Goal: Task Accomplishment & Management: Complete application form

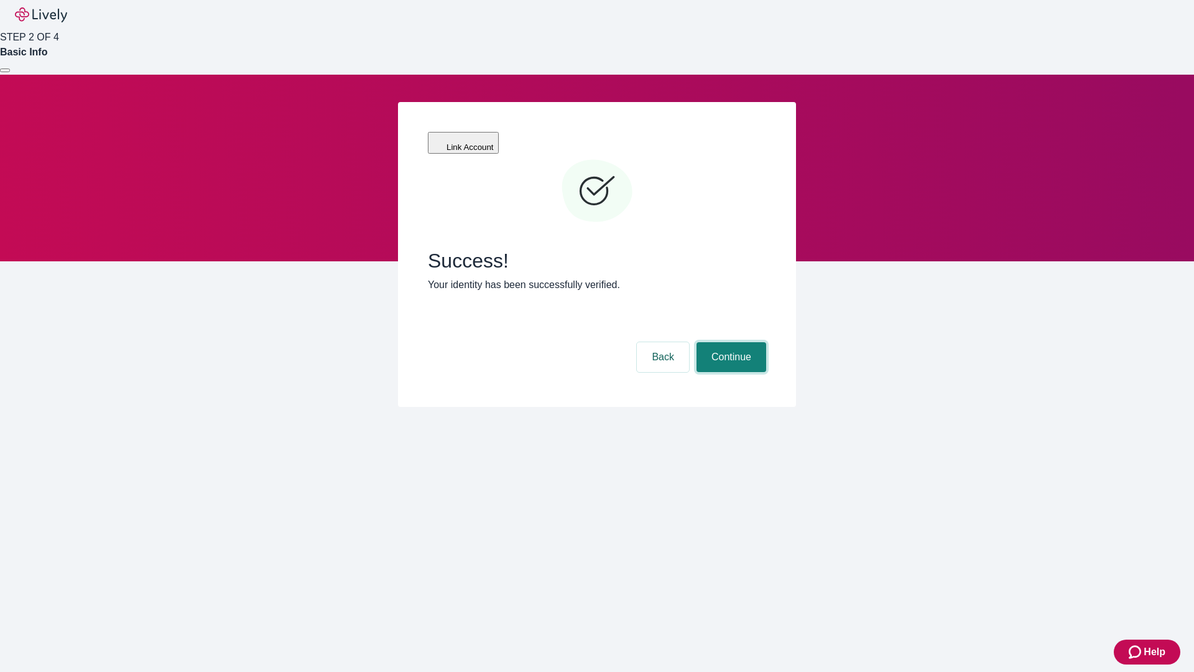
click at [730, 342] on button "Continue" at bounding box center [732, 357] width 70 height 30
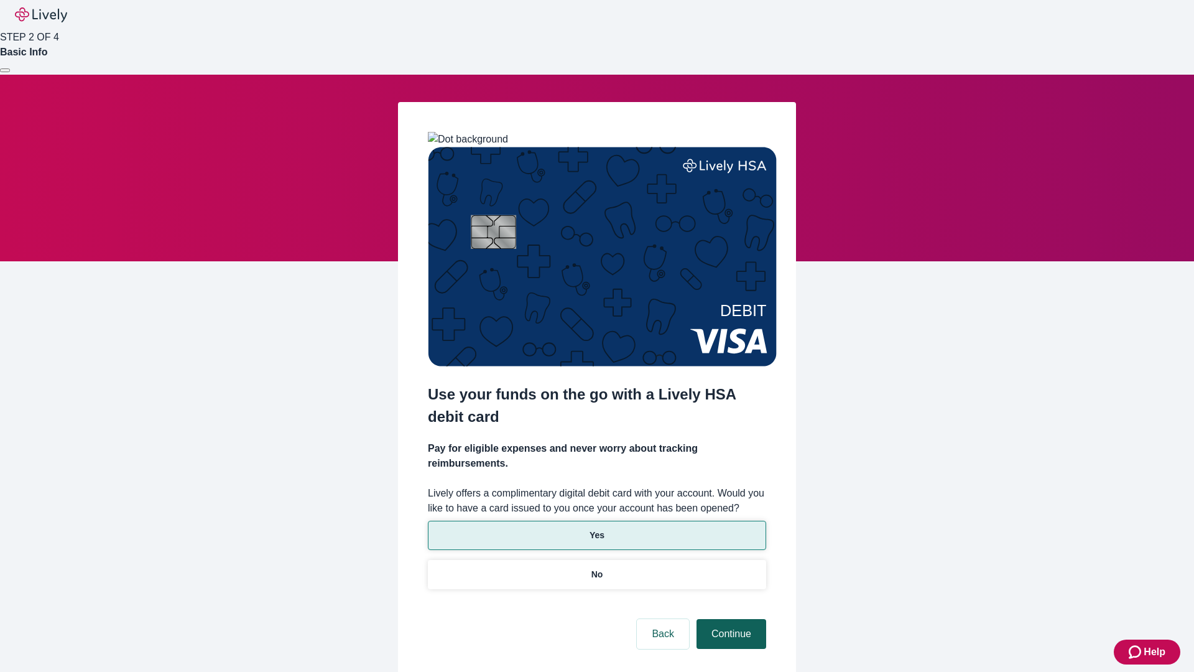
click at [596, 568] on p "No" at bounding box center [598, 574] width 12 height 13
click at [730, 619] on button "Continue" at bounding box center [732, 634] width 70 height 30
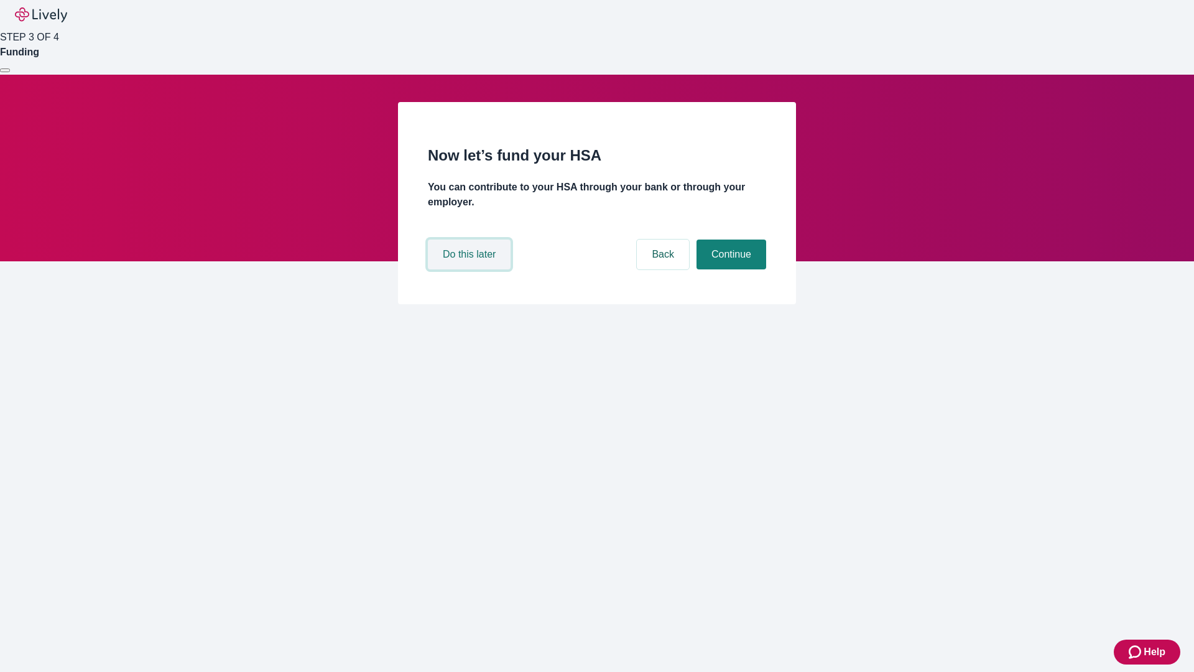
click at [471, 269] on button "Do this later" at bounding box center [469, 254] width 83 height 30
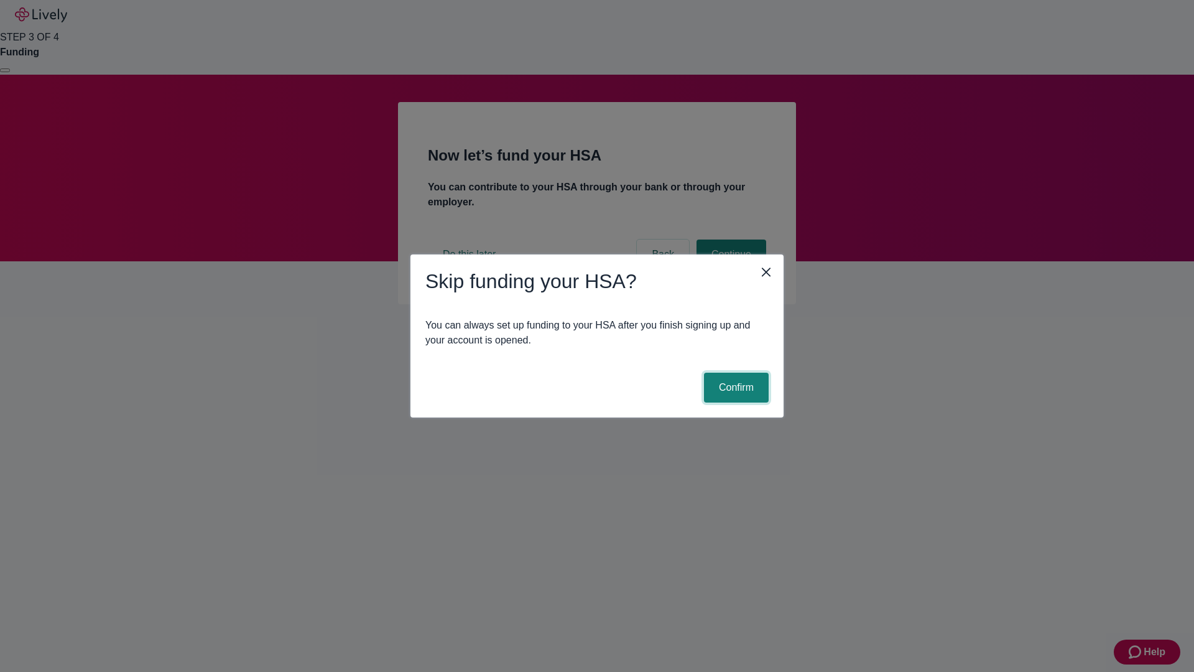
click at [735, 387] on button "Confirm" at bounding box center [736, 388] width 65 height 30
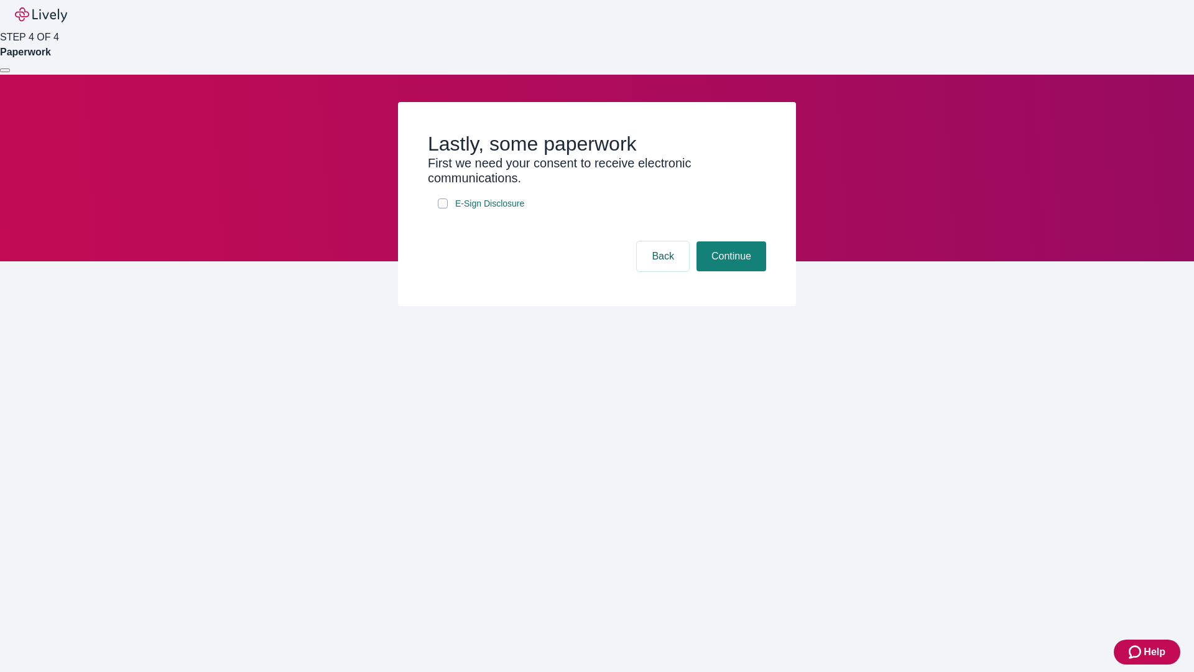
click at [443, 208] on input "E-Sign Disclosure" at bounding box center [443, 203] width 10 height 10
checkbox input "true"
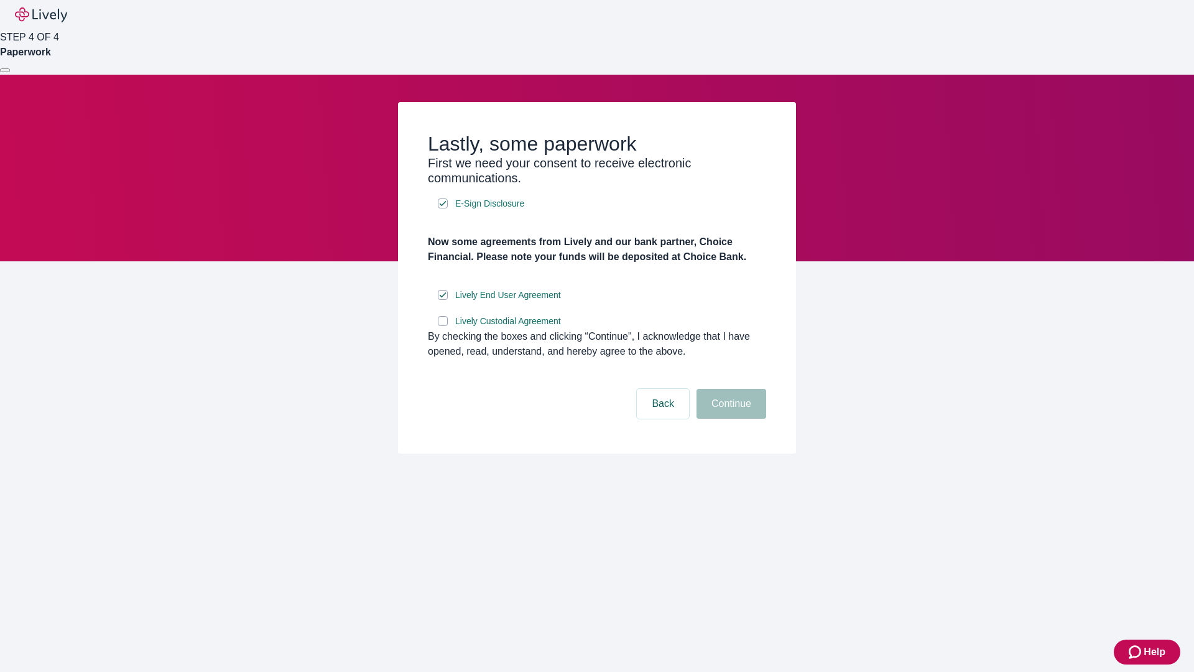
click at [443, 326] on input "Lively Custodial Agreement" at bounding box center [443, 321] width 10 height 10
checkbox input "true"
click at [730, 419] on button "Continue" at bounding box center [732, 404] width 70 height 30
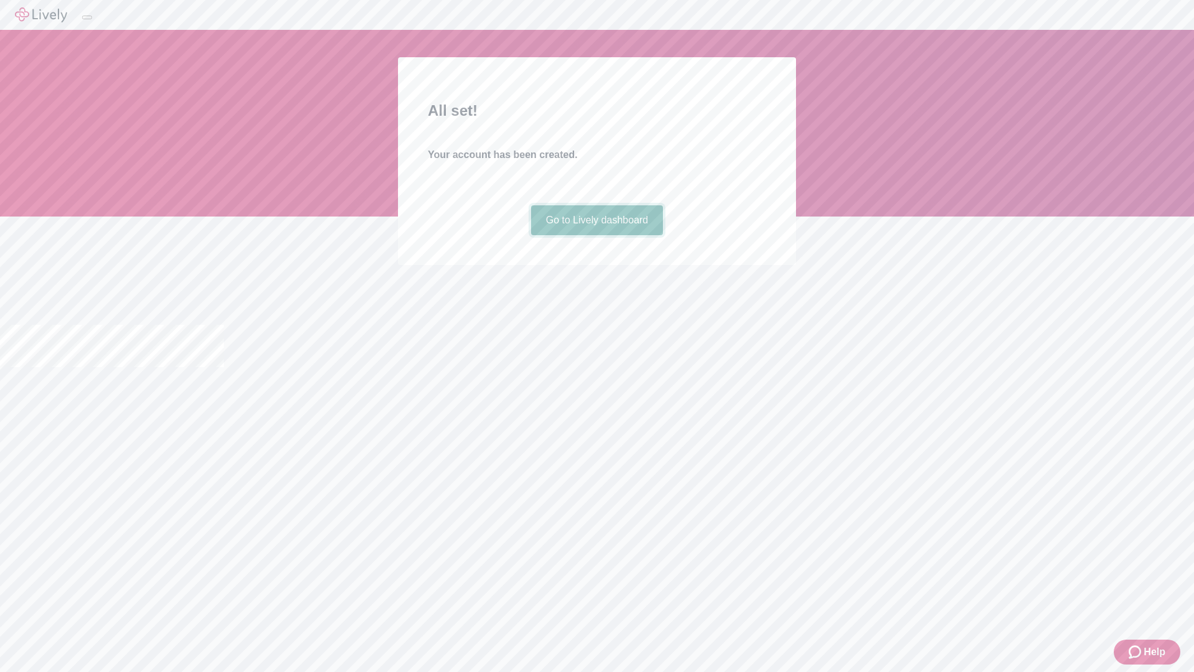
click at [596, 235] on link "Go to Lively dashboard" at bounding box center [597, 220] width 132 height 30
